Goal: Task Accomplishment & Management: Complete application form

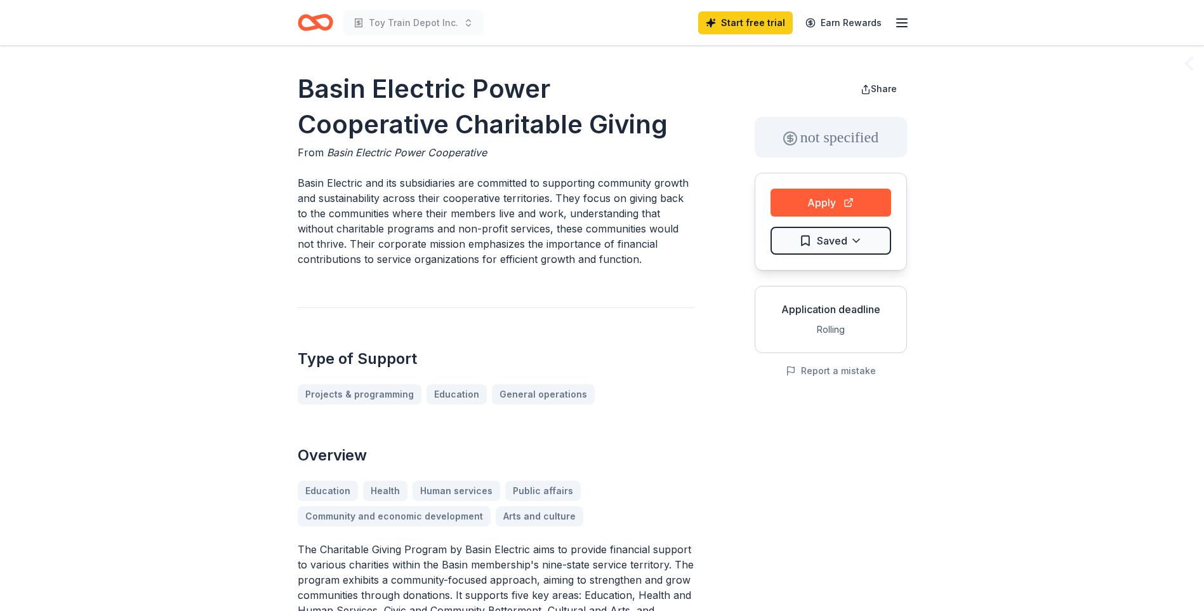
click at [884, 520] on div "Share not specified Apply Saved Application deadline Rolling Report a mistake" at bounding box center [831, 508] width 152 height 875
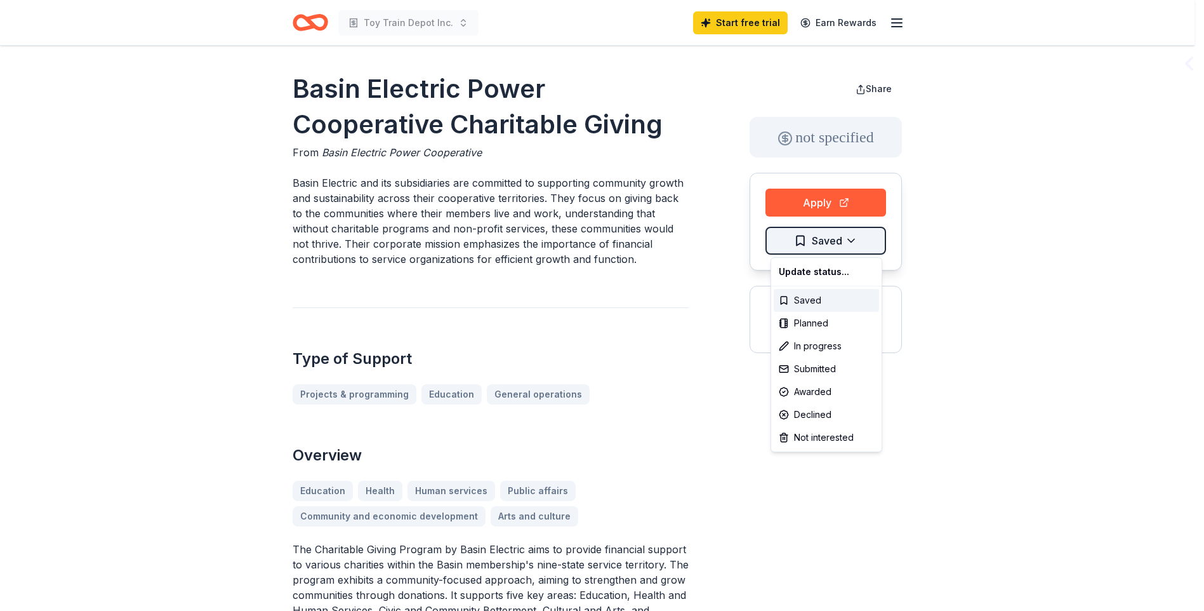
click at [853, 244] on html "Toy Train Depot Inc. Start free trial Earn Rewards Basin Electric Power Coopera…" at bounding box center [602, 305] width 1204 height 611
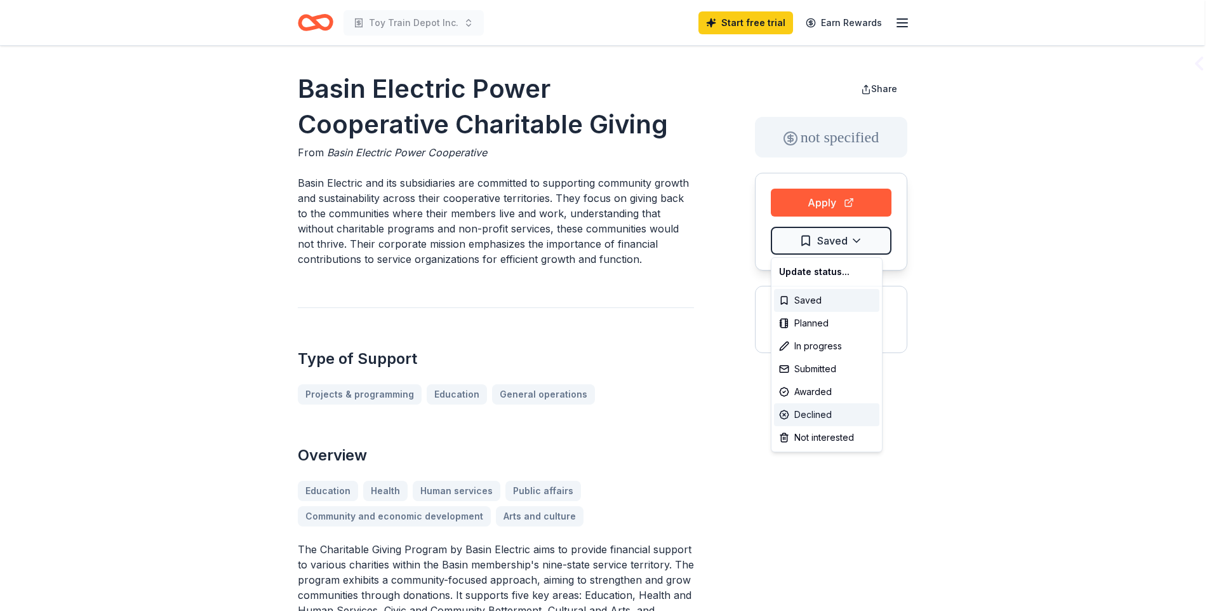
click at [818, 413] on div "Declined" at bounding box center [826, 414] width 105 height 23
click at [948, 446] on html "Toy Train Depot Inc. Start free trial Earn Rewards Basin Electric Power Coopera…" at bounding box center [607, 305] width 1214 height 611
click at [856, 236] on html "Toy Train Depot Inc. Start free trial Earn Rewards Basin Electric Power Coopera…" at bounding box center [607, 305] width 1214 height 611
click at [809, 300] on div "Saved" at bounding box center [826, 300] width 105 height 23
click at [915, 305] on html "Toy Train Depot Inc. Start free trial Earn Rewards Basin Electric Power Coopera…" at bounding box center [607, 305] width 1214 height 611
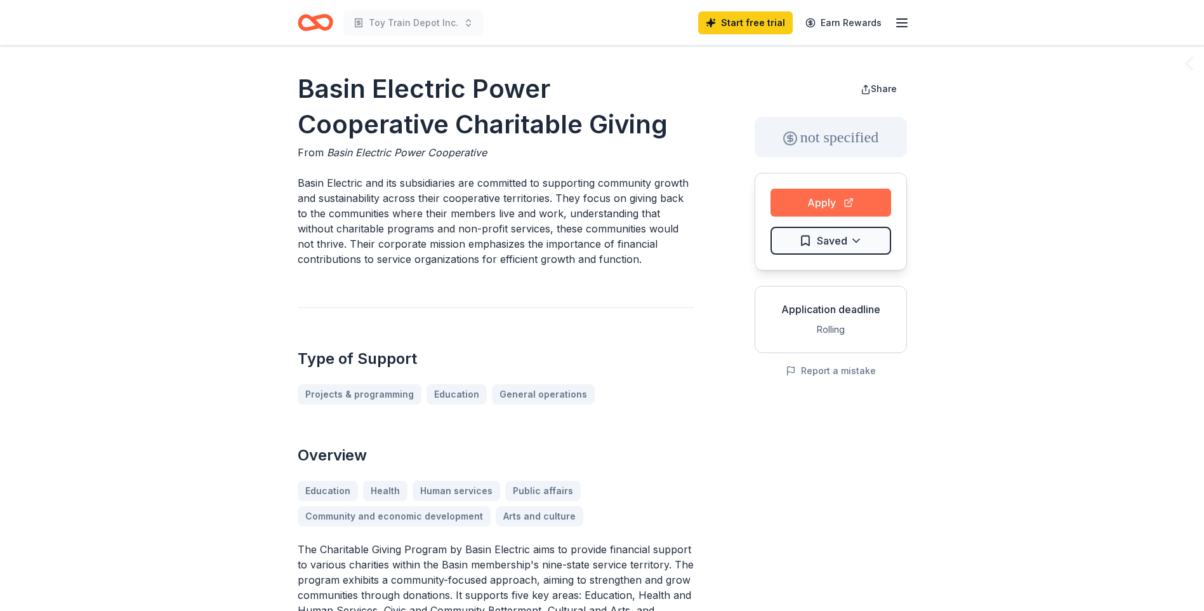
click at [811, 201] on button "Apply" at bounding box center [831, 203] width 121 height 28
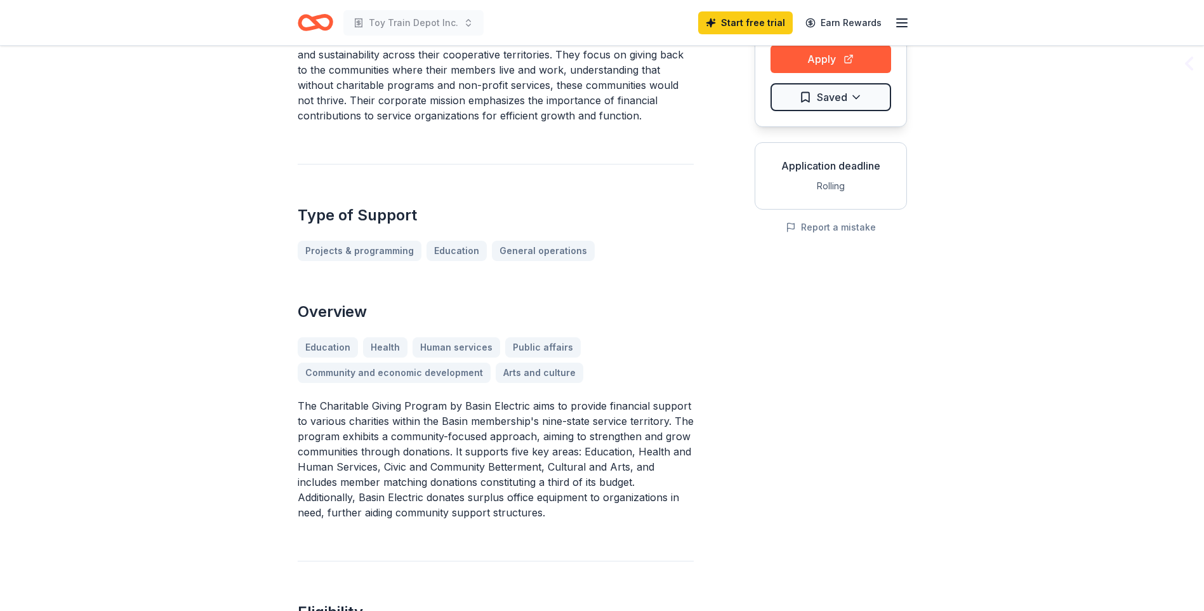
scroll to position [190, 0]
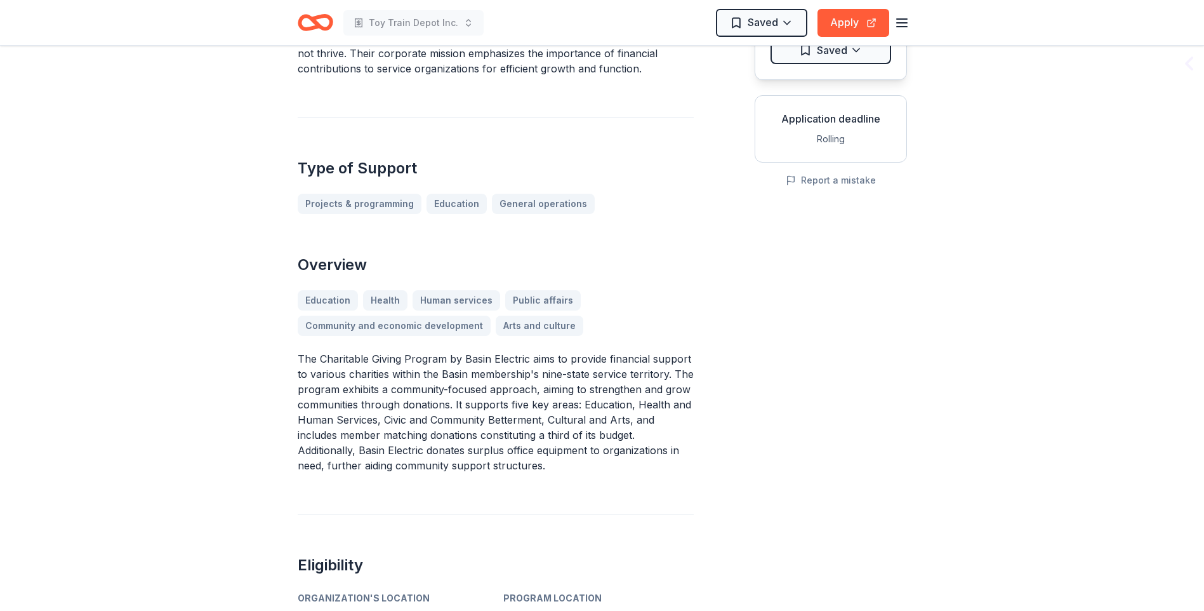
click at [529, 328] on div "Education Health Human services Public affairs Community and economic developme…" at bounding box center [496, 313] width 396 height 46
click at [529, 325] on div "Education Health Human services Public affairs Community and economic developme…" at bounding box center [496, 313] width 396 height 46
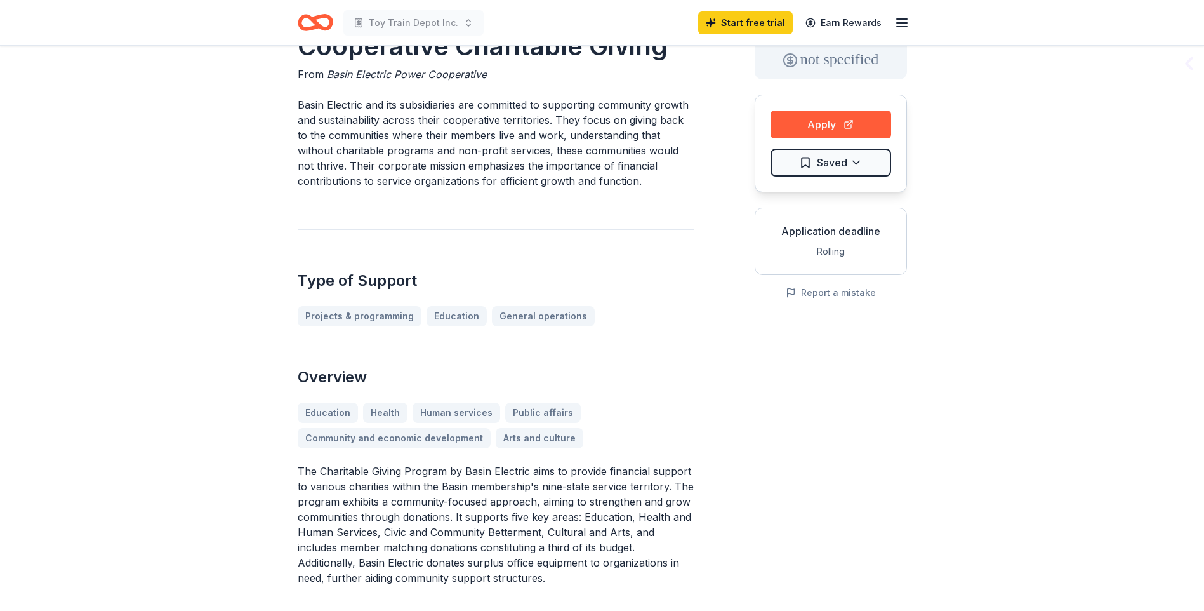
scroll to position [63, 0]
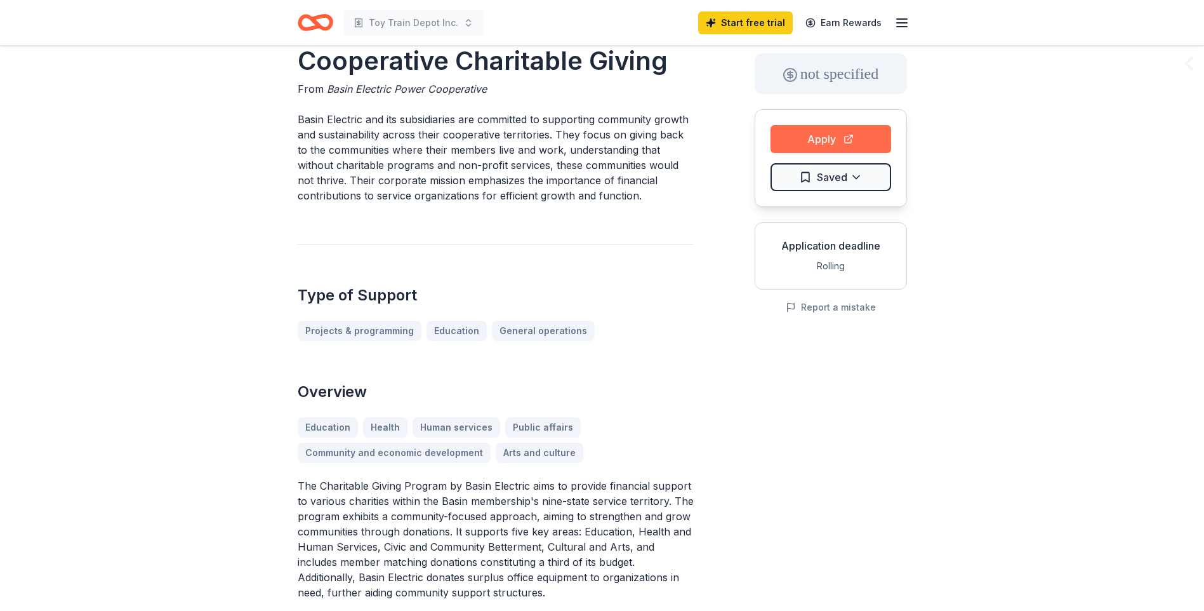
click at [819, 136] on button "Apply" at bounding box center [831, 139] width 121 height 28
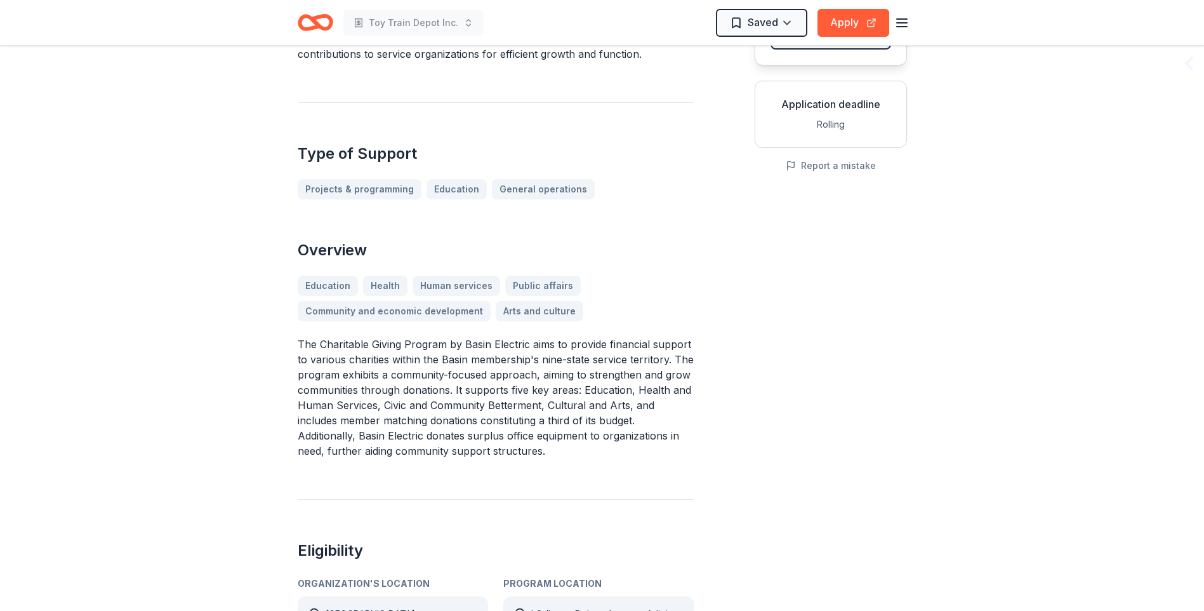
scroll to position [0, 0]
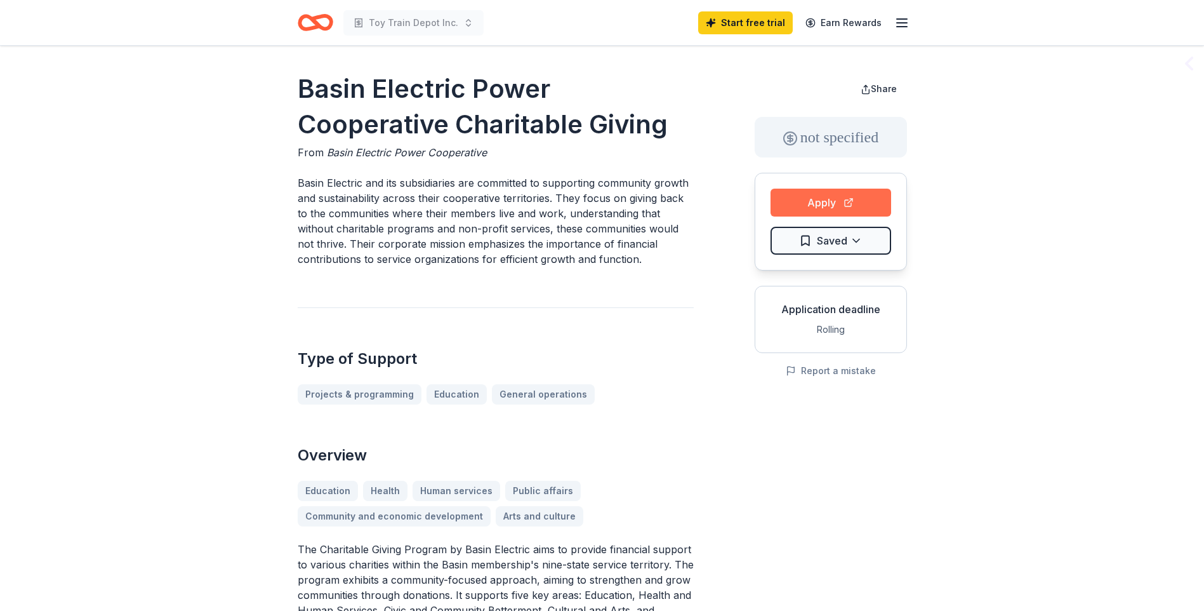
click at [828, 208] on button "Apply" at bounding box center [831, 203] width 121 height 28
